Goal: Task Accomplishment & Management: Use online tool/utility

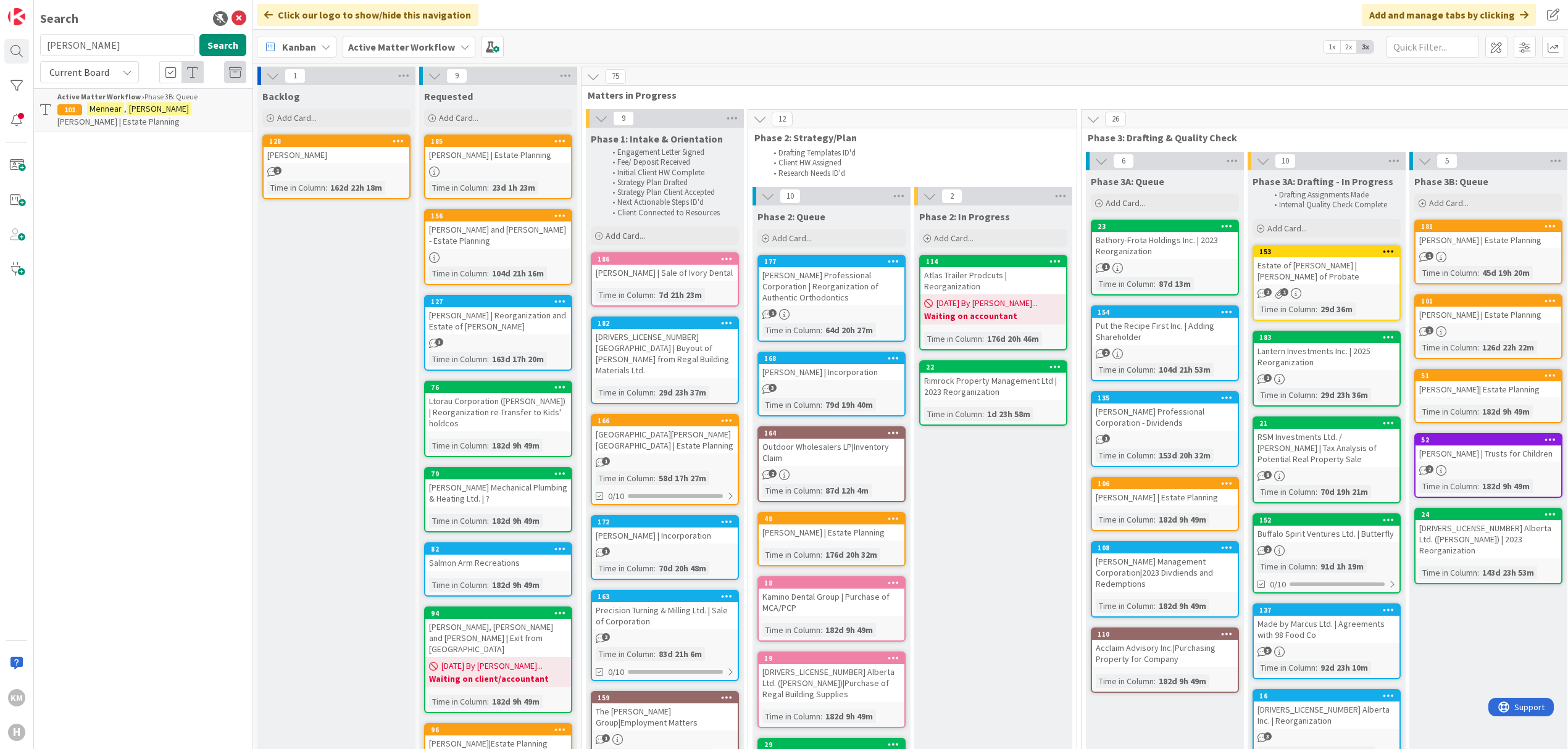
click at [74, 67] on span "Current Board" at bounding box center [79, 72] width 60 height 12
click at [94, 40] on input "[PERSON_NAME]" at bounding box center [117, 45] width 154 height 22
type input "burns"
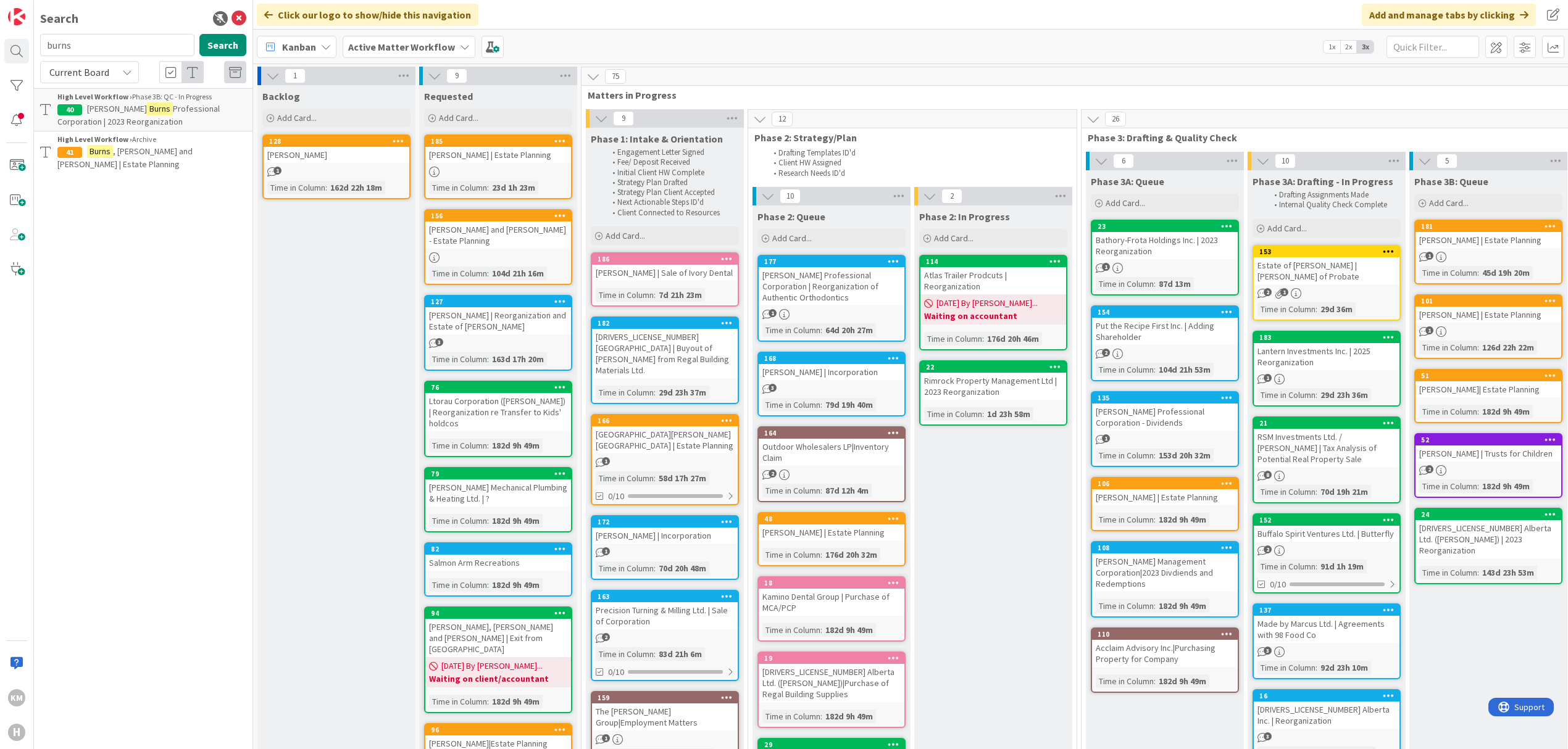
click at [167, 109] on span "Professional Corporation | 2023 Reorganization" at bounding box center [139, 114] width 163 height 24
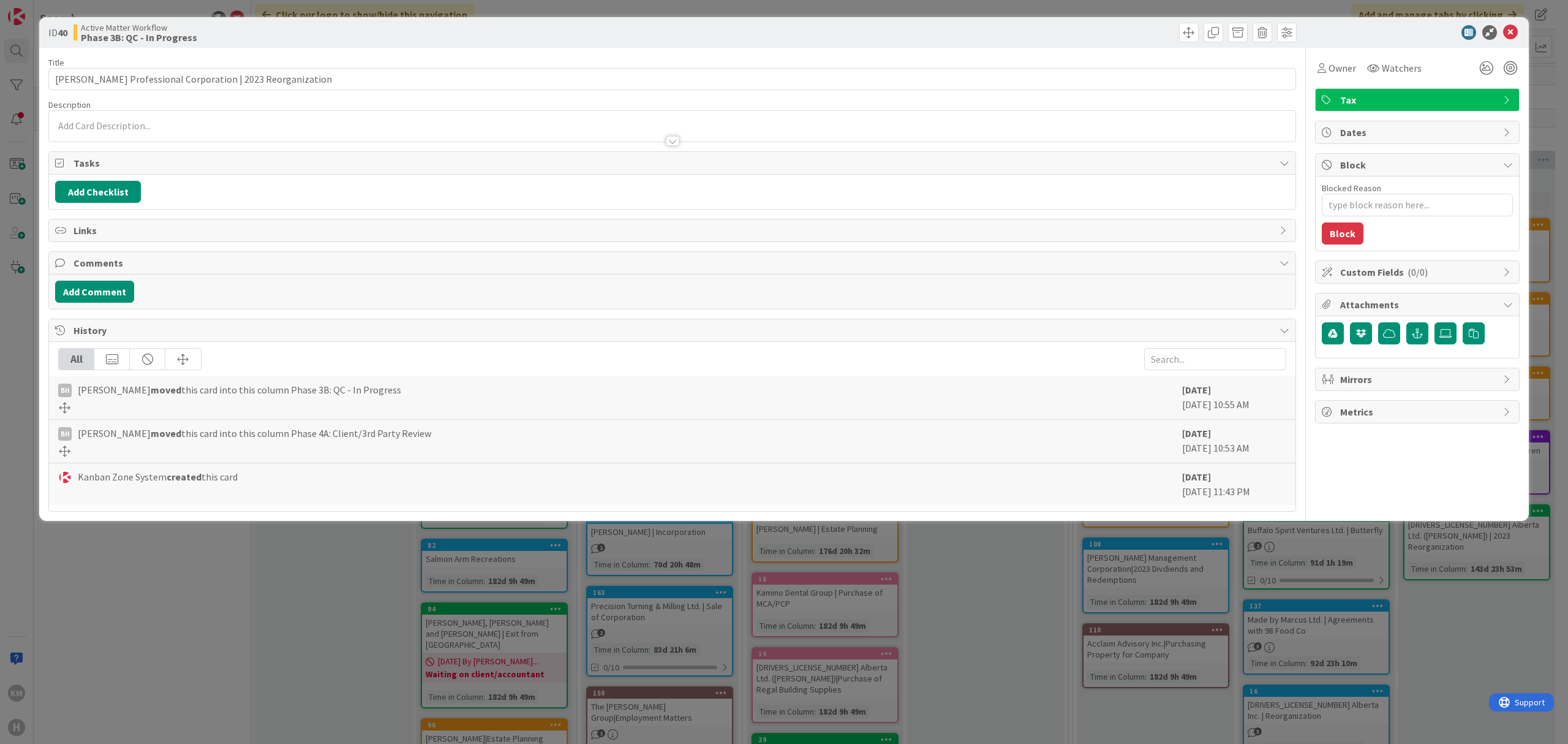
type textarea "x"
click at [669, 140] on div at bounding box center [672, 141] width 14 height 10
